Goal: Register for event/course

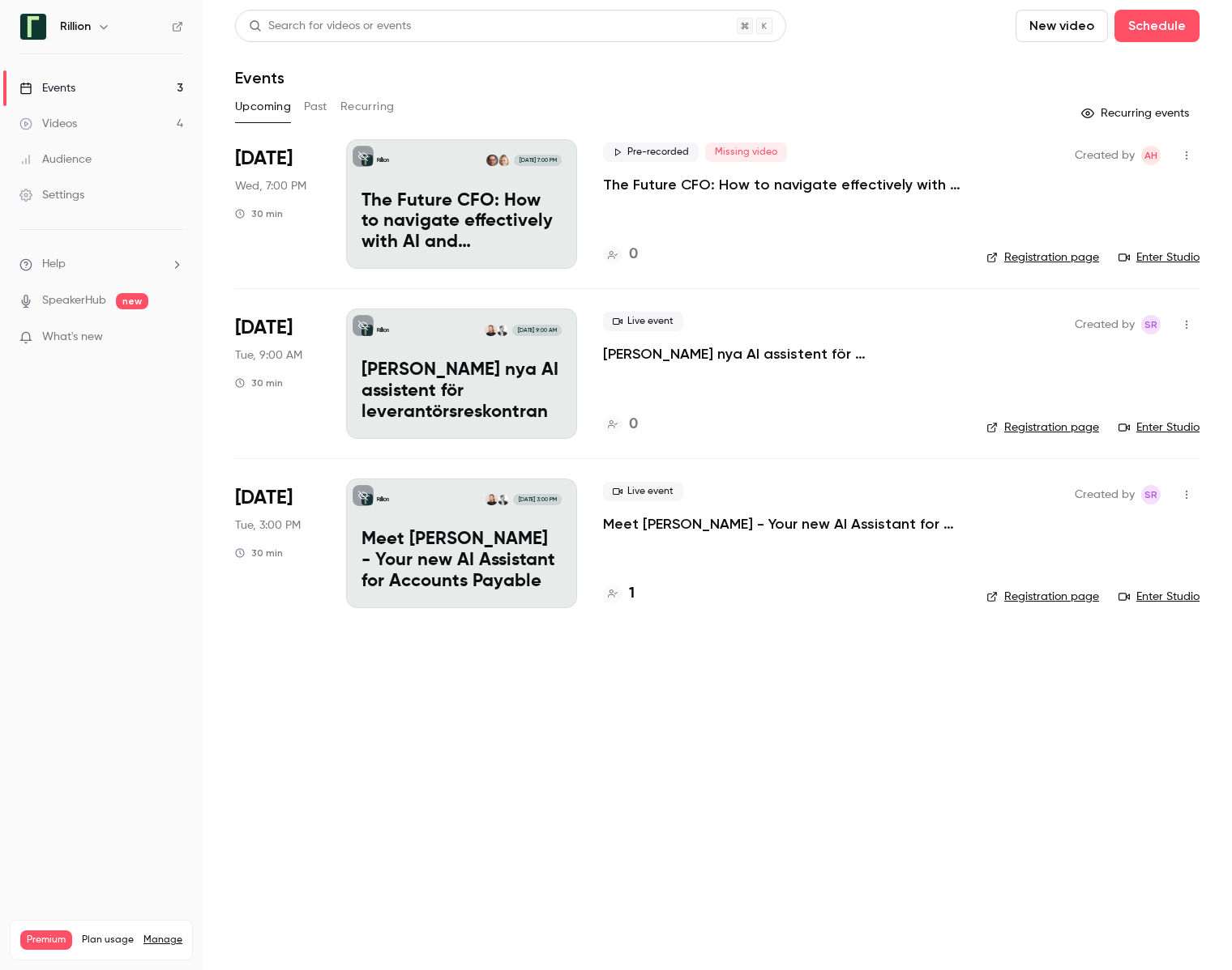
click at [838, 188] on p "The Future CFO: How to navigate effectively with AI and automation" at bounding box center [781, 184] width 357 height 19
